Goal: Transaction & Acquisition: Book appointment/travel/reservation

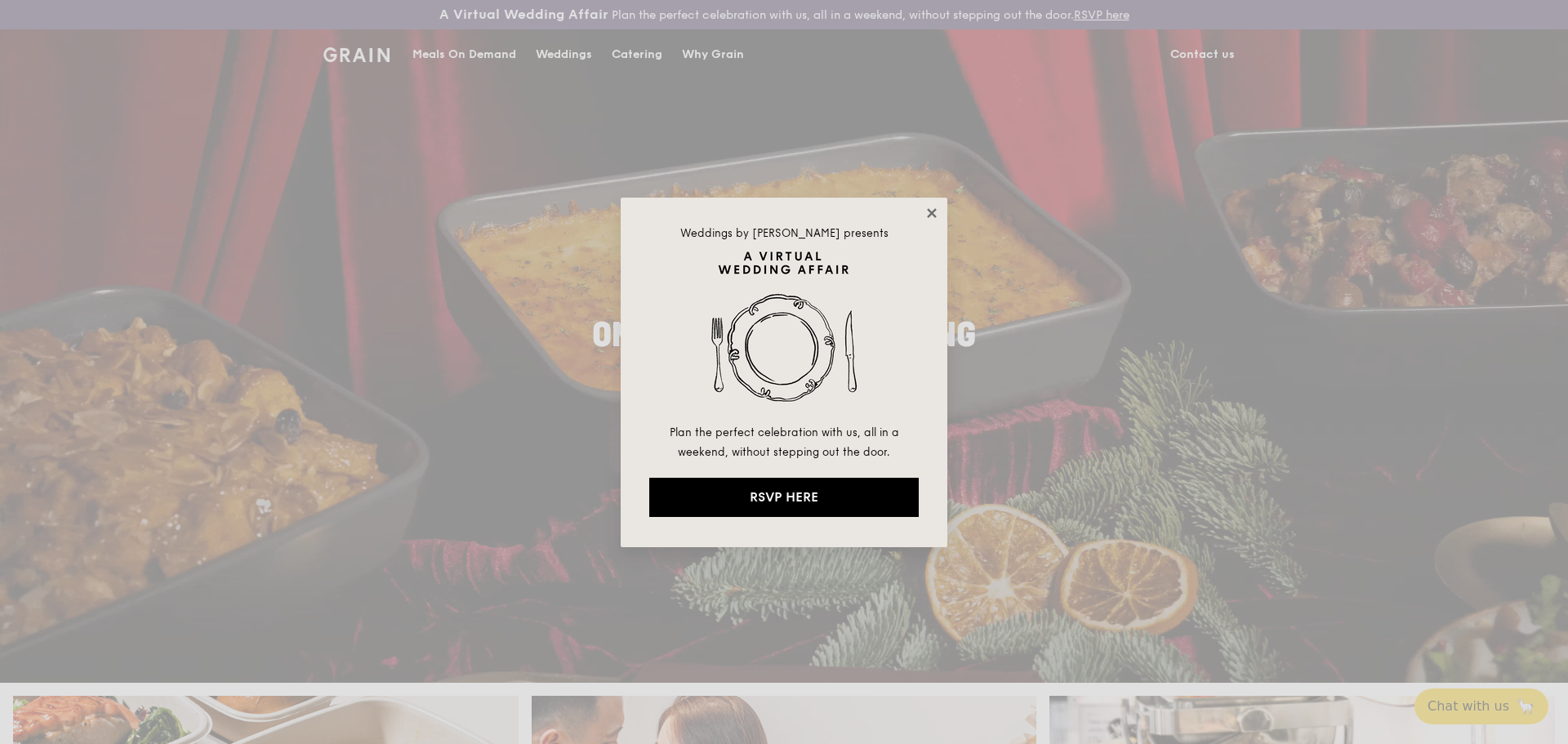
click at [929, 215] on icon at bounding box center [931, 213] width 9 height 9
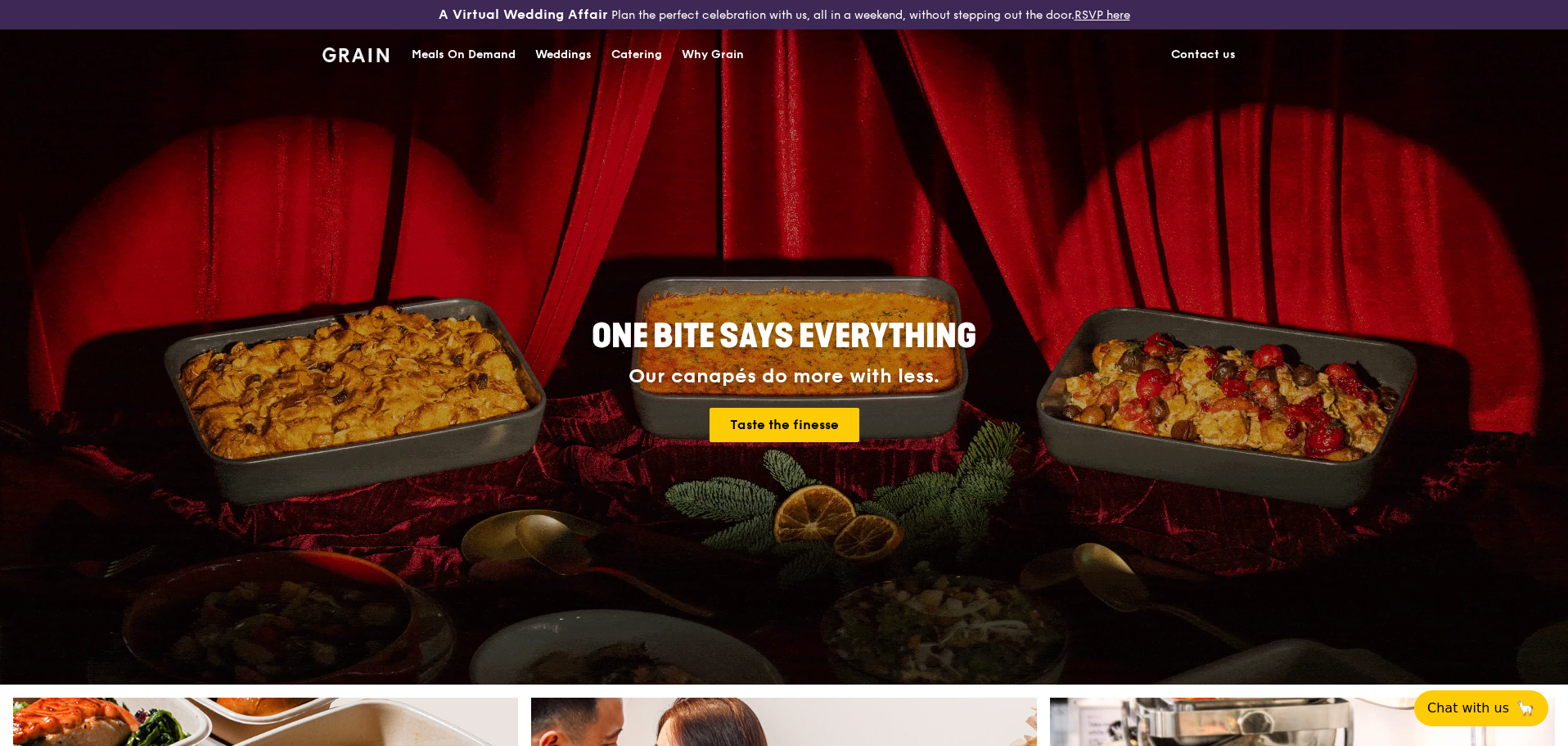
click at [560, 61] on div "Weddings" at bounding box center [563, 55] width 56 height 49
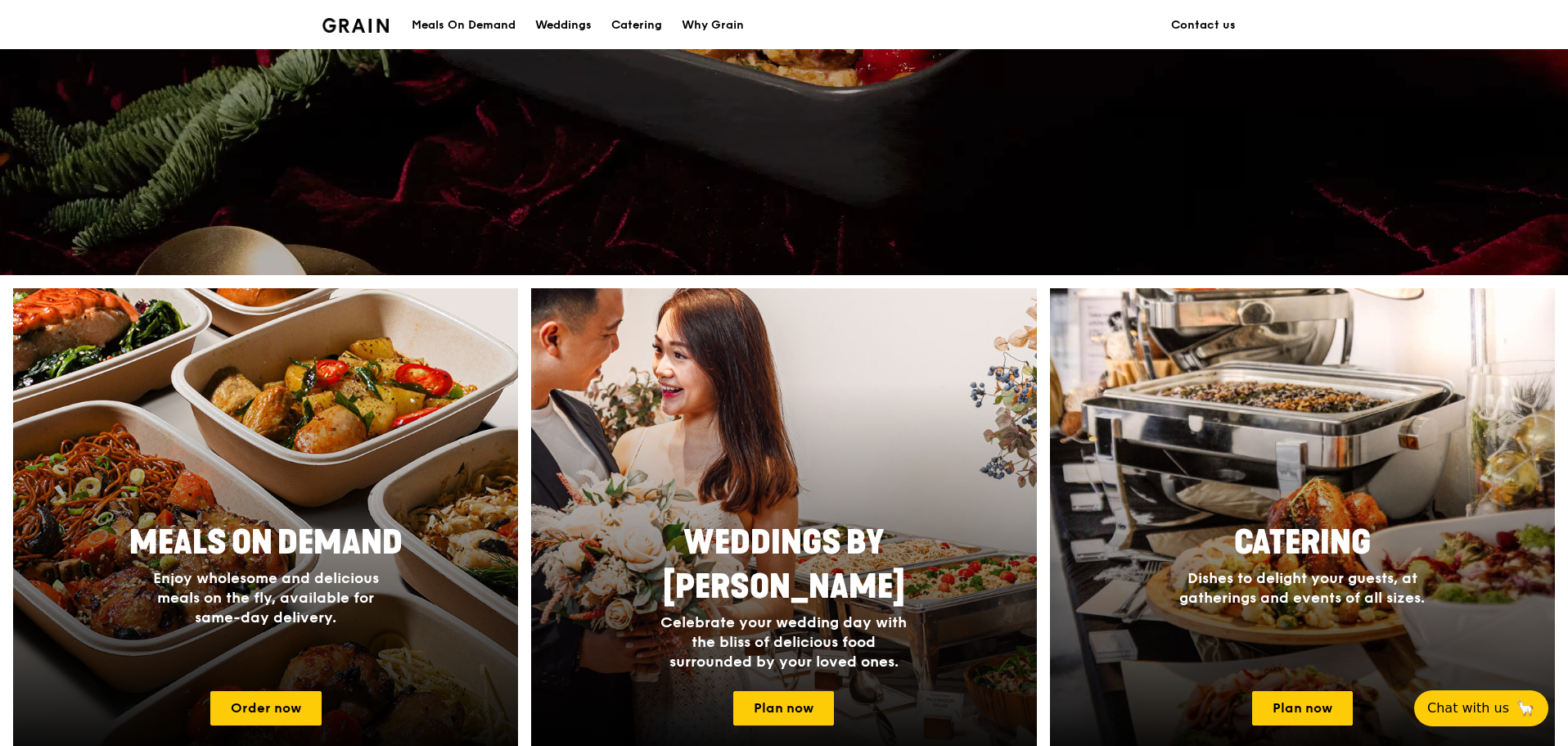
scroll to position [410, 0]
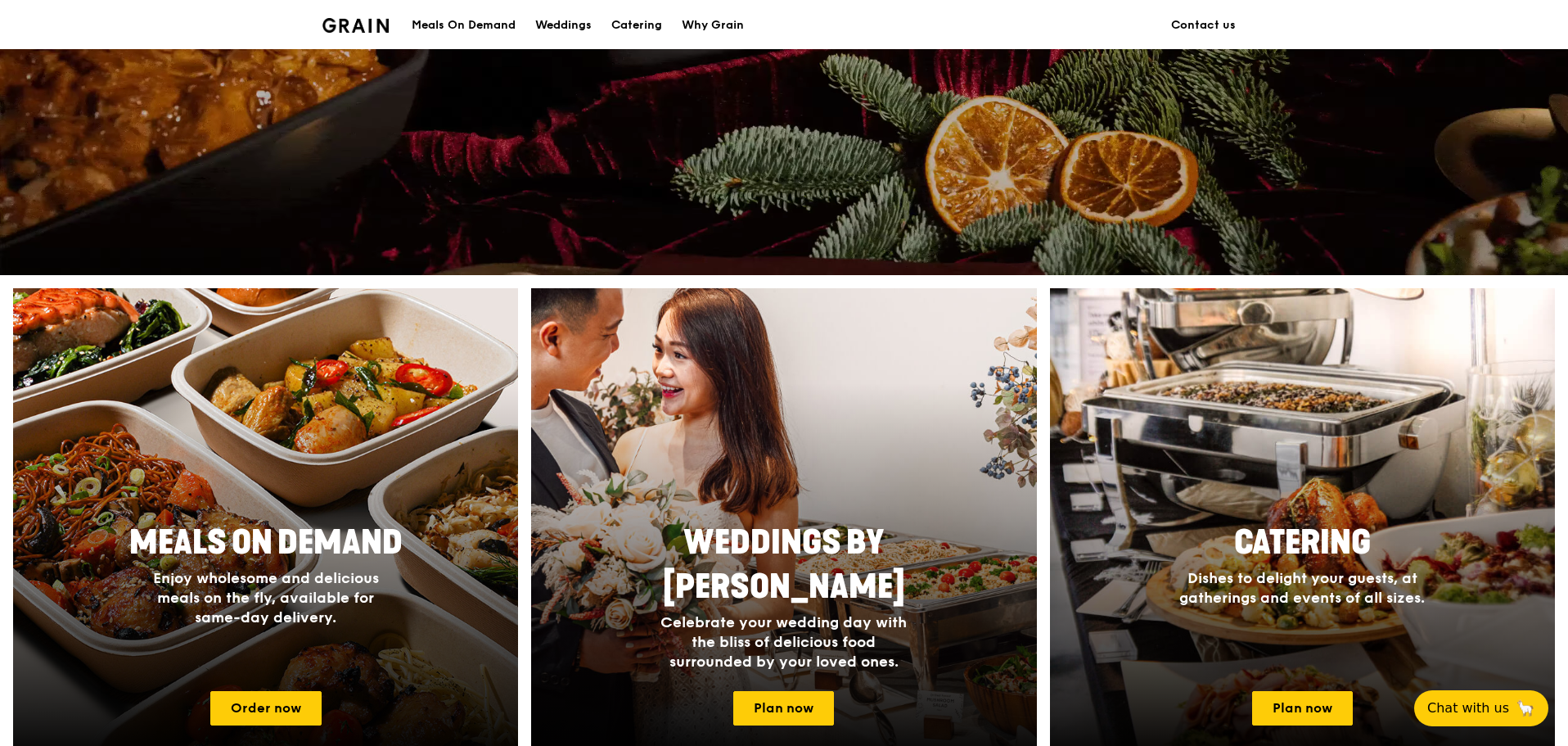
click at [774, 279] on div "A Virtual Wedding Affair Plan the perfect celebration with us, all in a weekend…" at bounding box center [784, 662] width 1568 height 2143
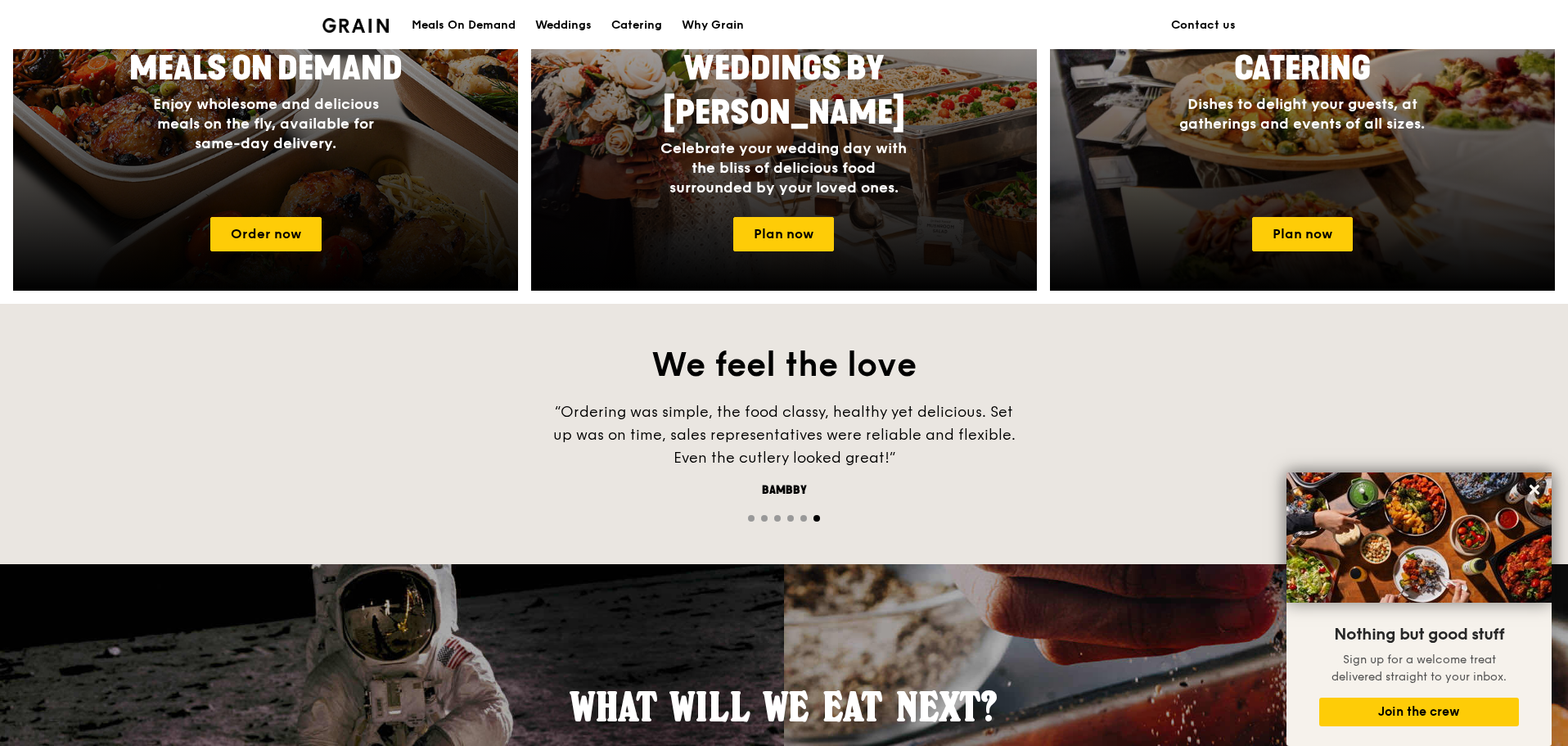
scroll to position [901, 0]
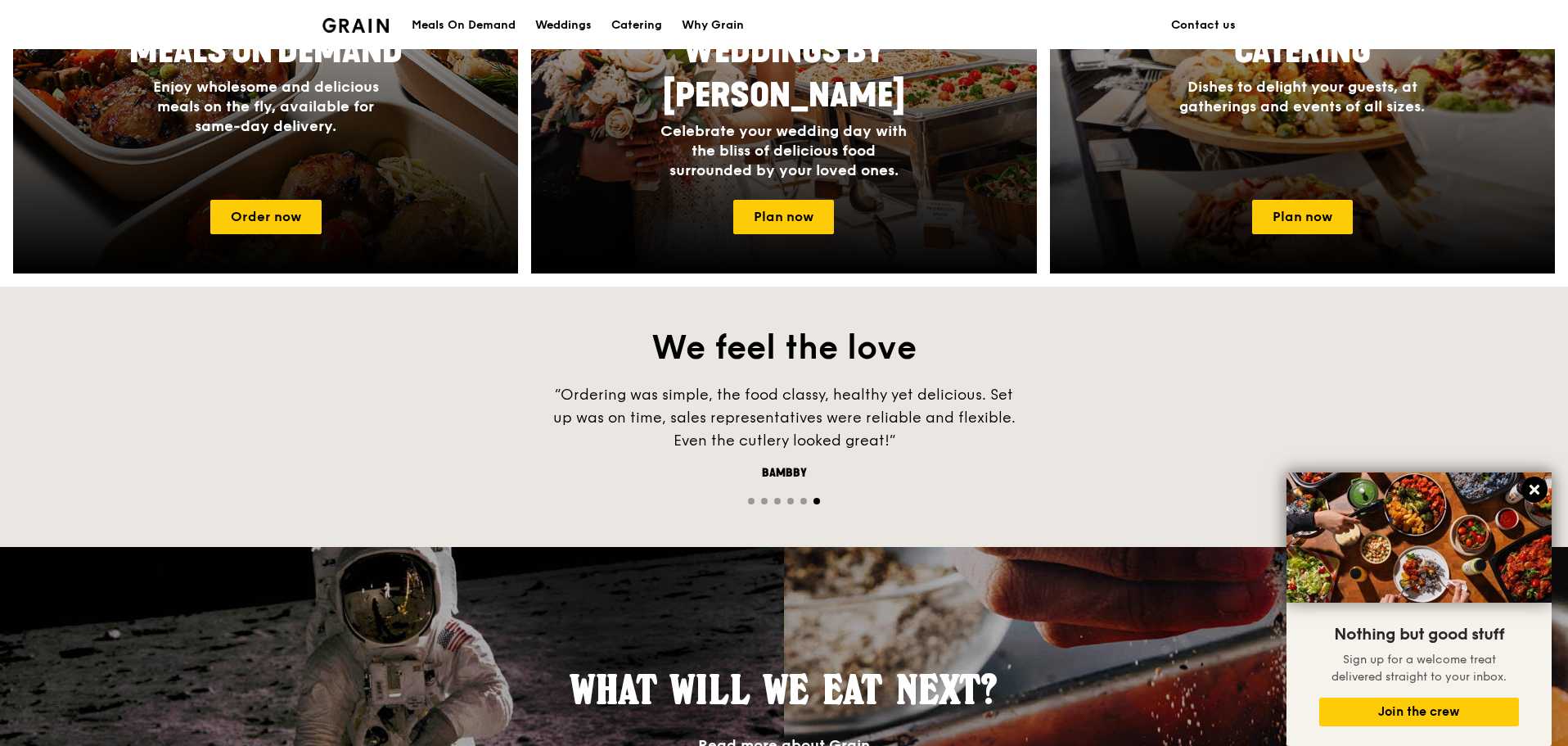
click at [1527, 491] on icon at bounding box center [1535, 490] width 15 height 15
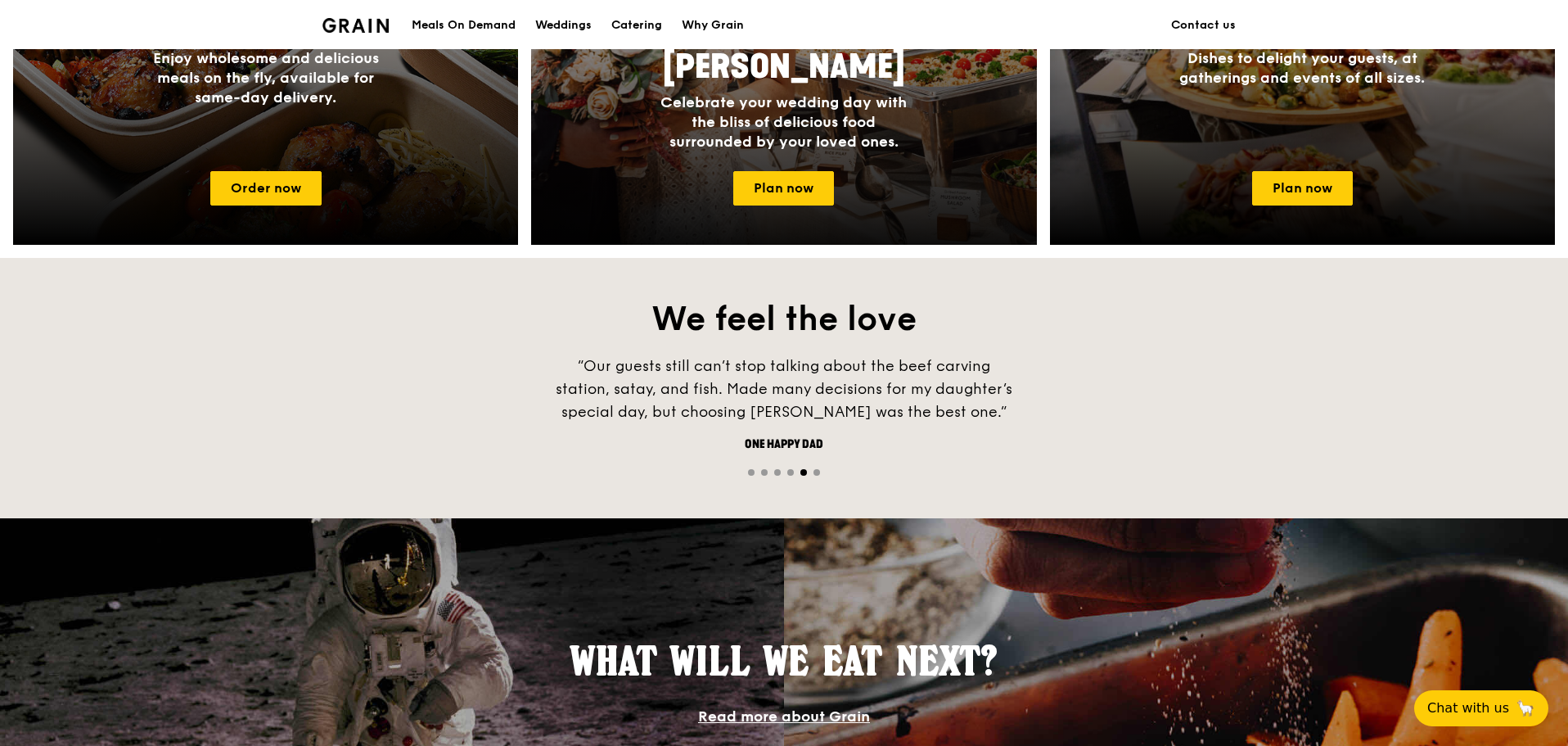
scroll to position [905, 0]
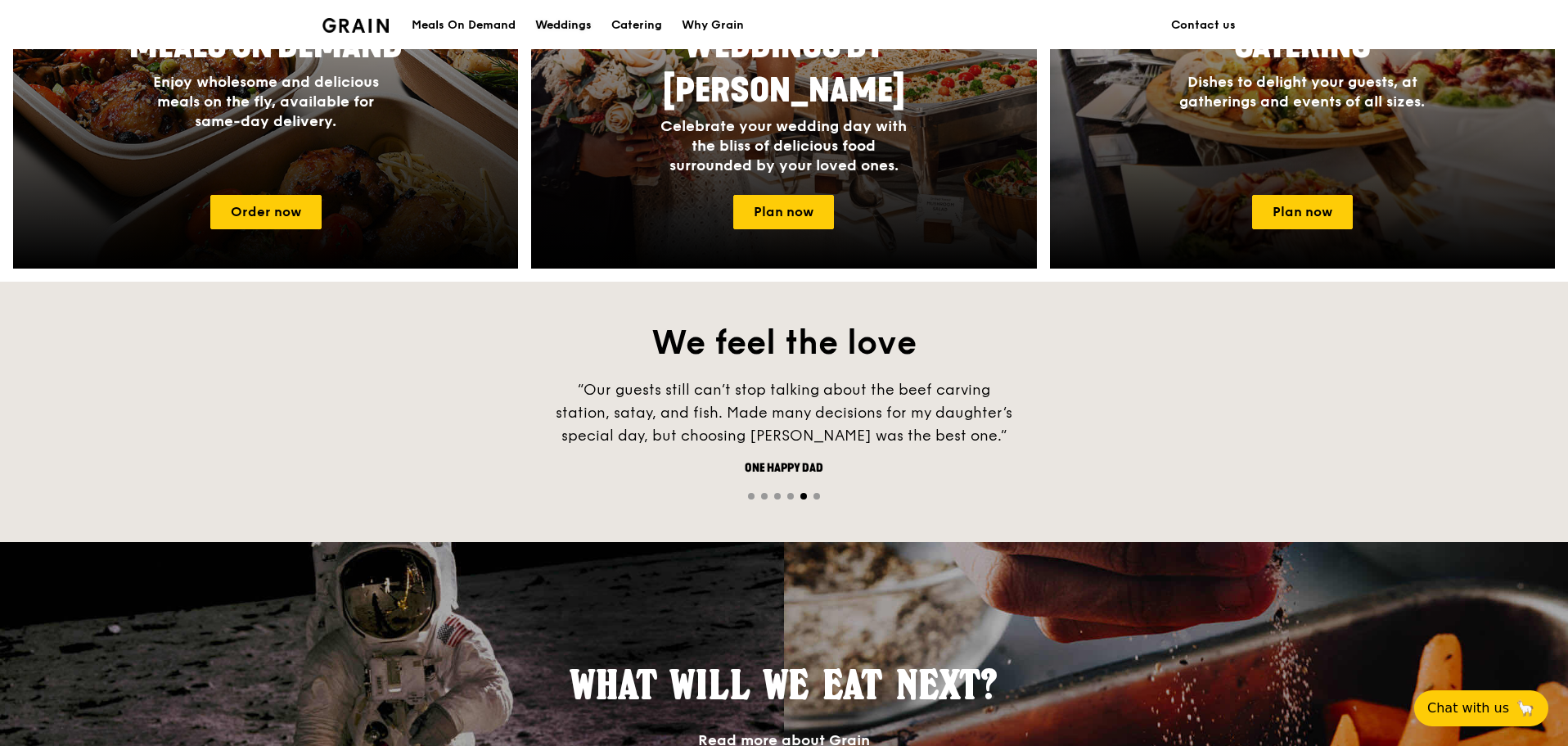
click at [571, 31] on div "Weddings" at bounding box center [563, 25] width 56 height 49
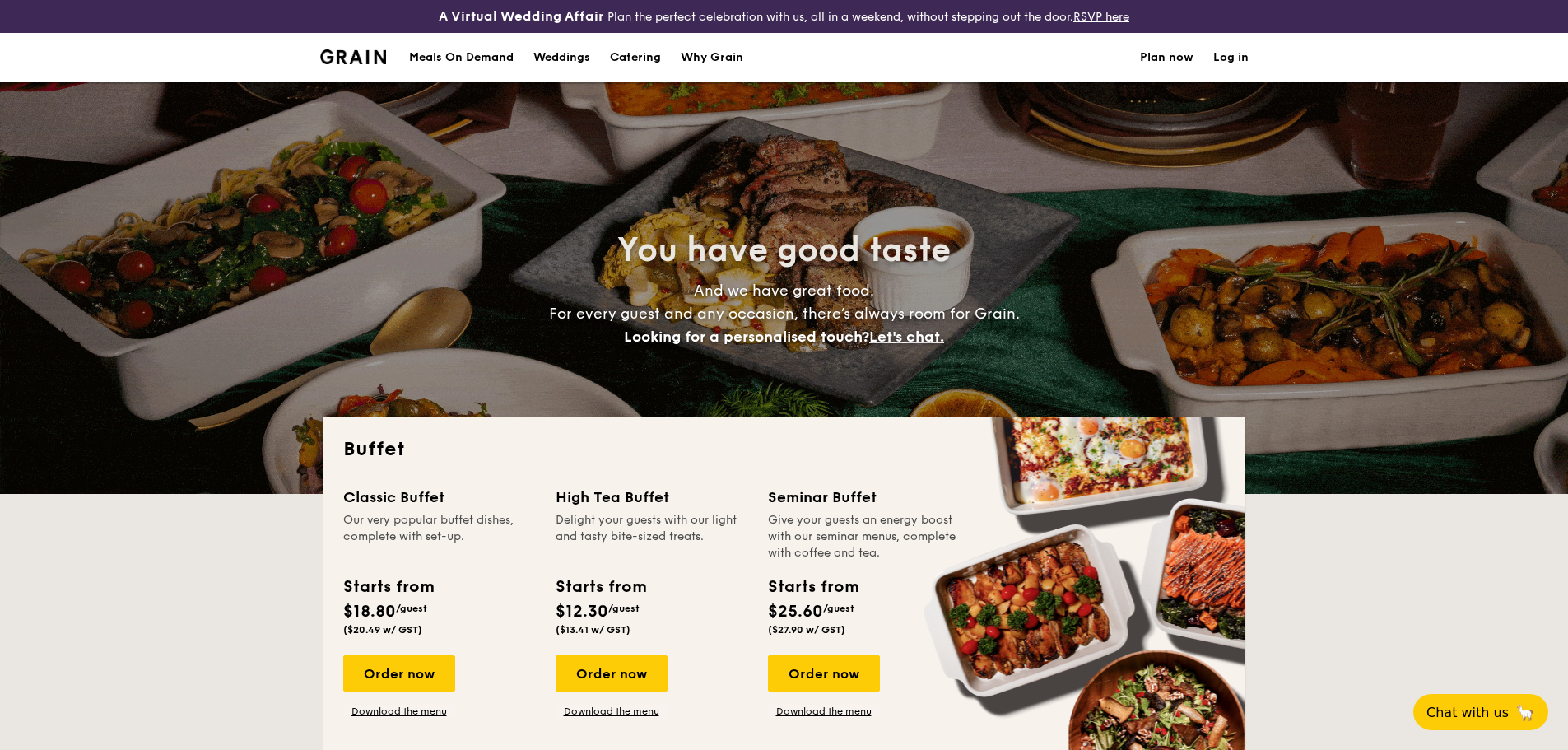
select select
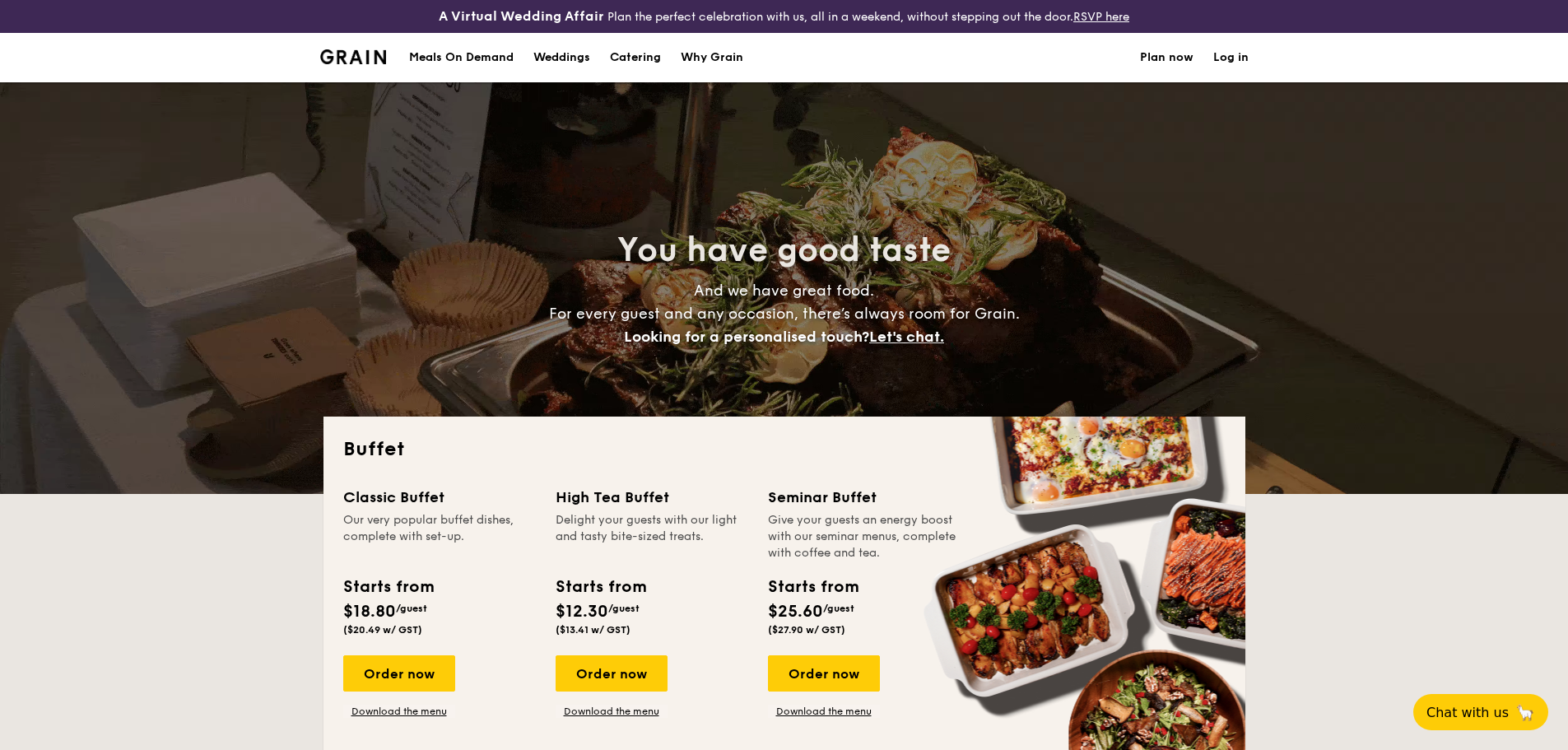
click at [527, 65] on link "Weddings" at bounding box center [561, 57] width 76 height 49
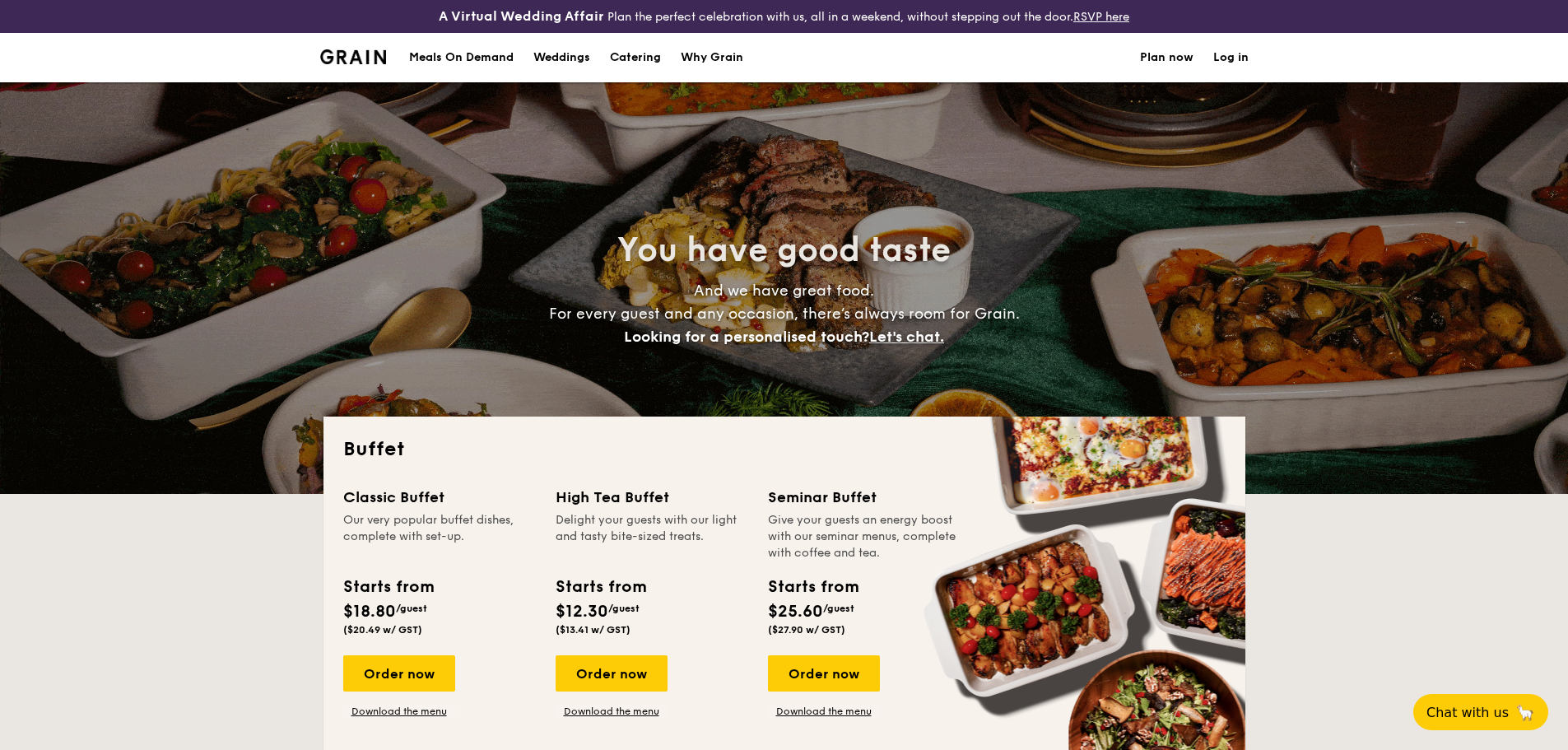
click at [545, 68] on div "Weddings" at bounding box center [561, 57] width 57 height 49
select select
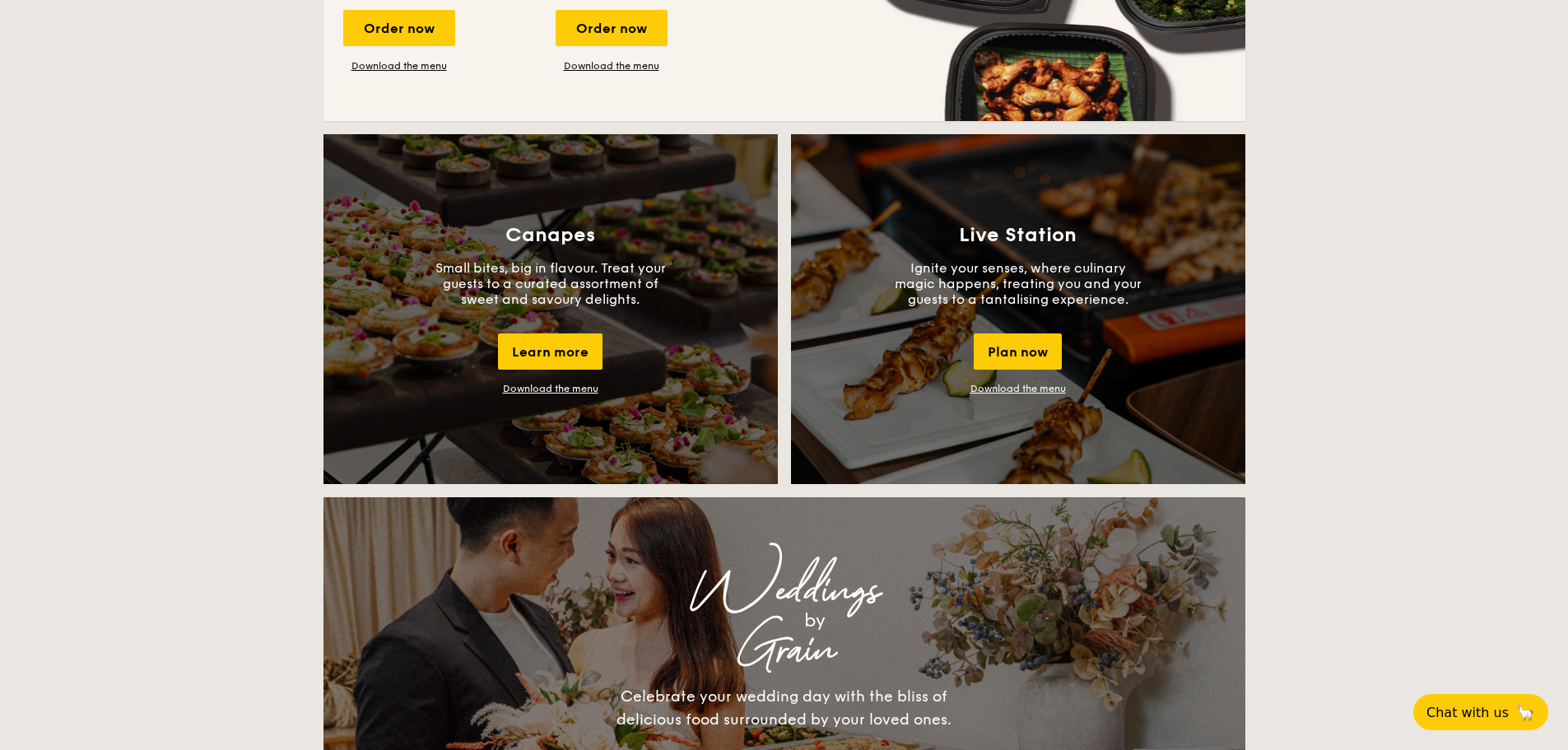
scroll to position [1564, 0]
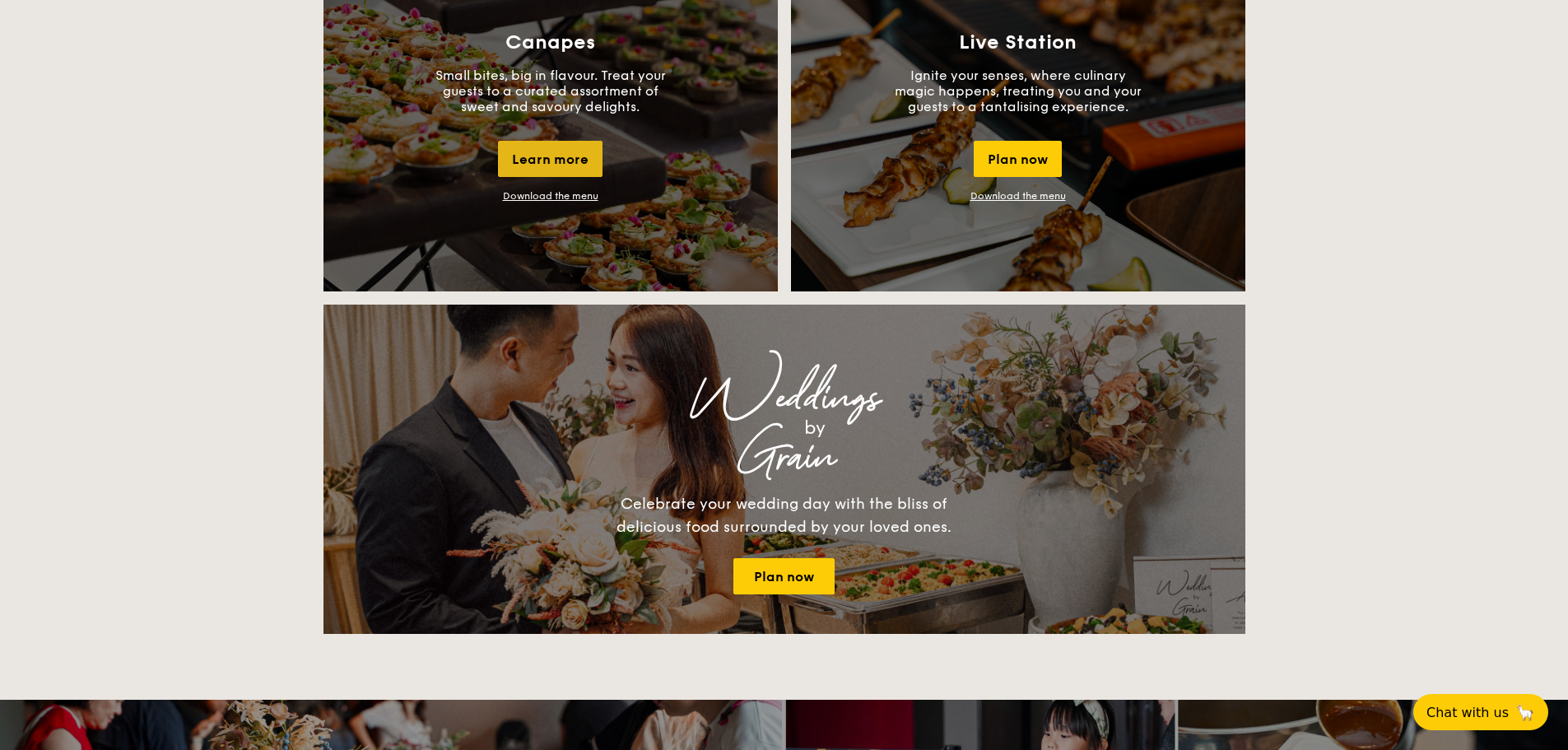
click at [556, 159] on div "Learn more" at bounding box center [550, 158] width 104 height 36
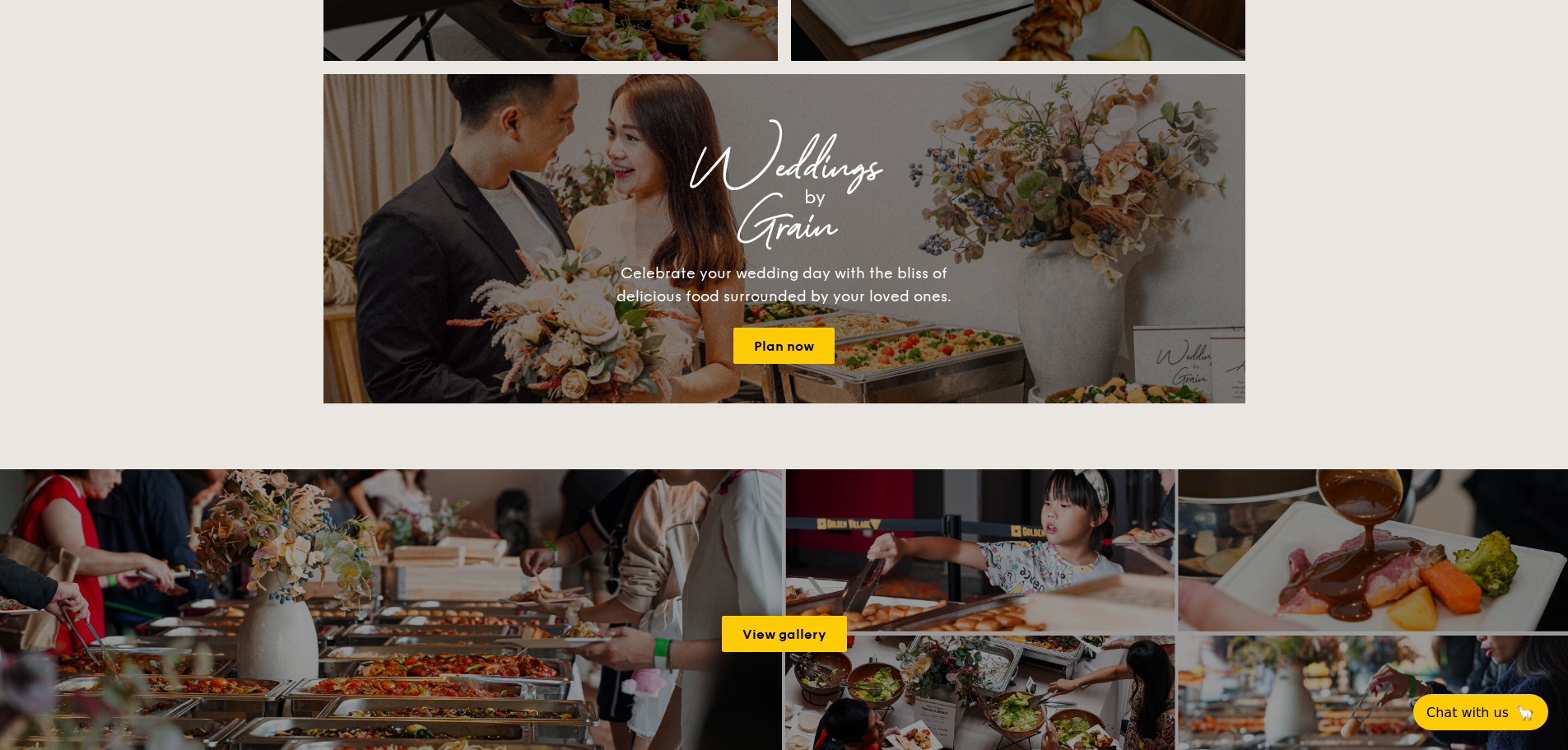
scroll to position [1894, 0]
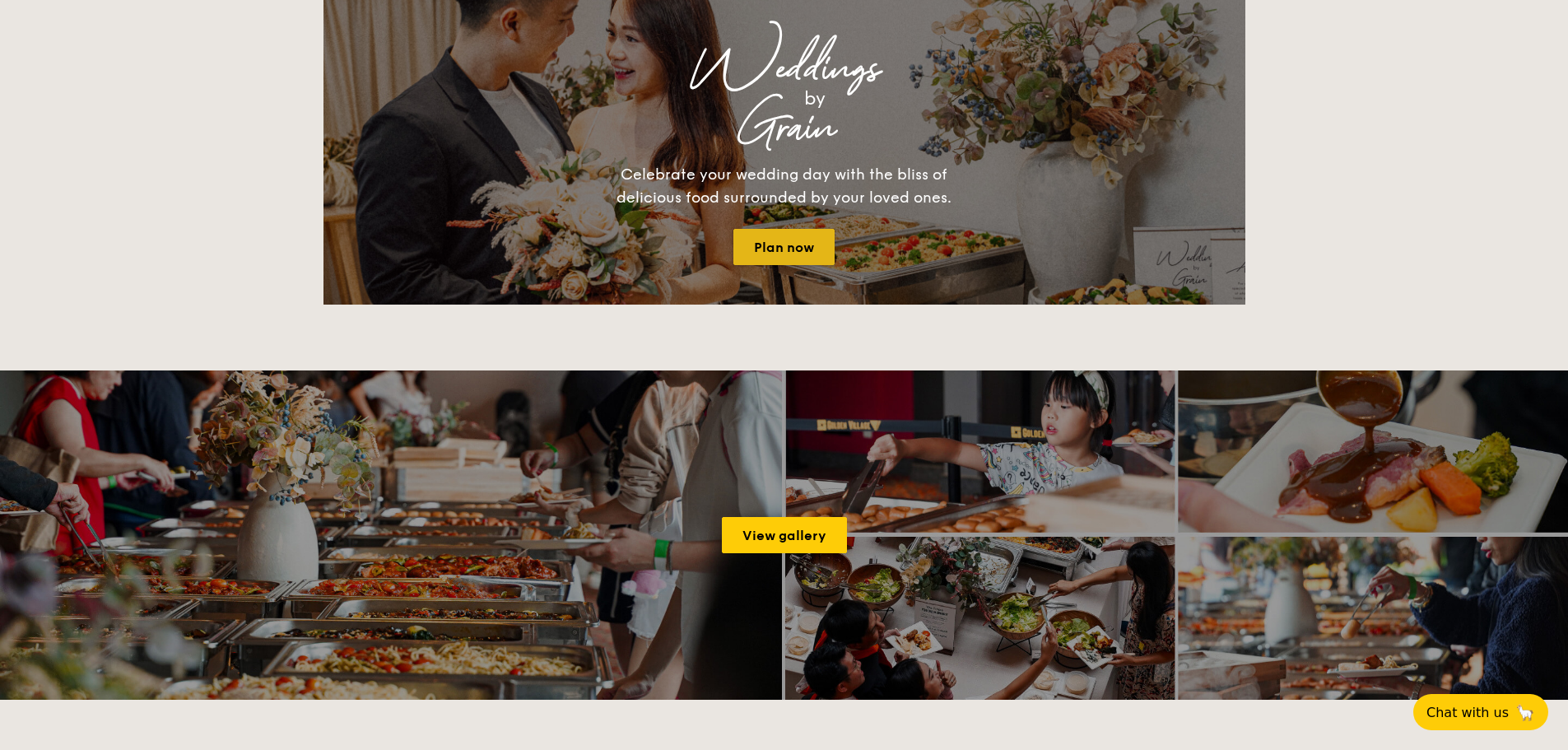
click at [754, 243] on link "Plan now" at bounding box center [783, 247] width 101 height 36
